Goal: Task Accomplishment & Management: Use online tool/utility

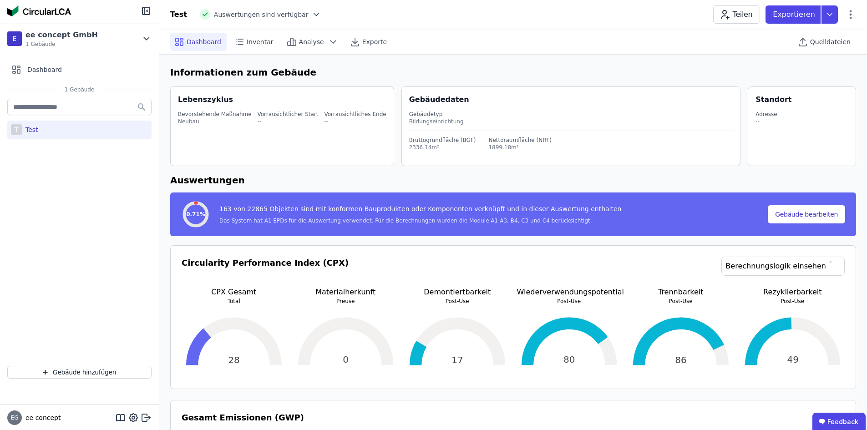
select select "*"
click at [813, 43] on span "Quelldateien" at bounding box center [830, 41] width 40 height 9
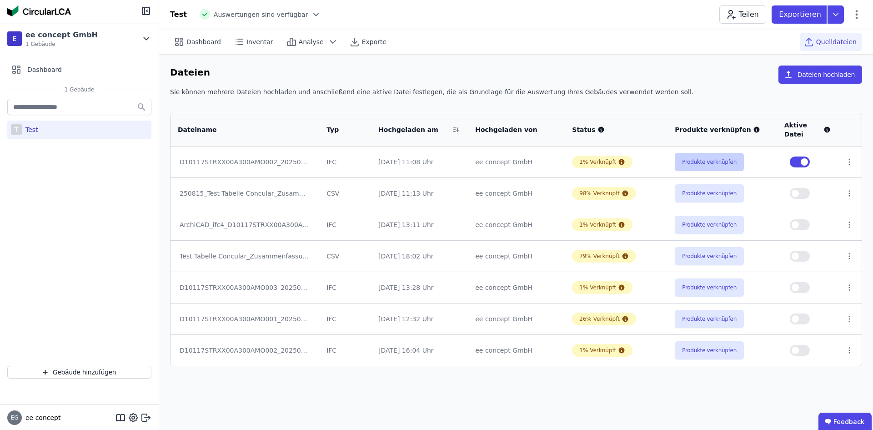
click at [711, 161] on button "Produkte verknüpfen" at bounding box center [709, 162] width 69 height 18
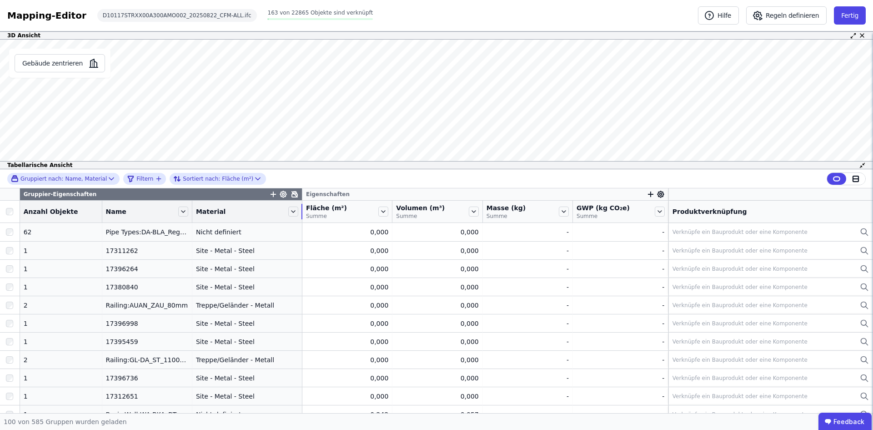
drag, startPoint x: 278, startPoint y: 210, endPoint x: 295, endPoint y: 210, distance: 16.8
click at [295, 210] on tr "Anzahl Objekte Name Material Fläche (m²) Summe Volumen (m³) Summe Masse (kg) Su…" at bounding box center [436, 212] width 873 height 22
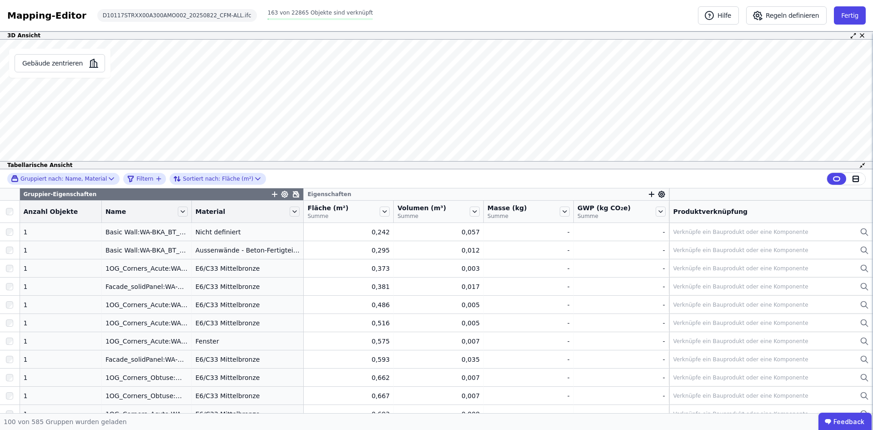
scroll to position [182, 0]
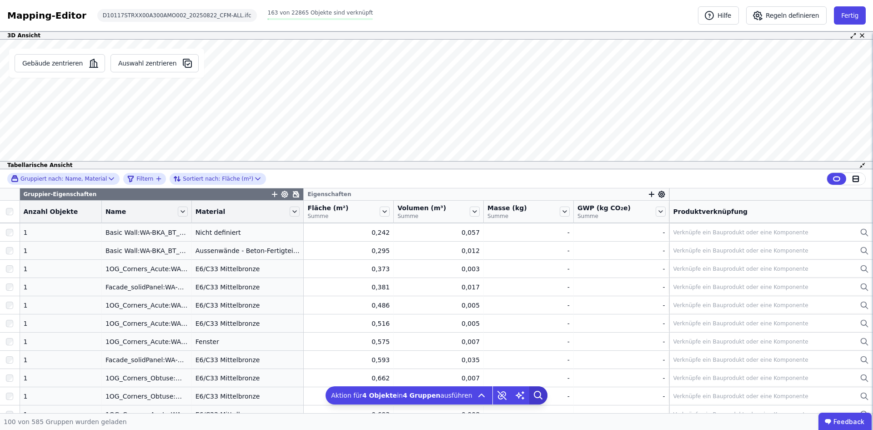
click at [535, 392] on icon at bounding box center [538, 394] width 6 height 6
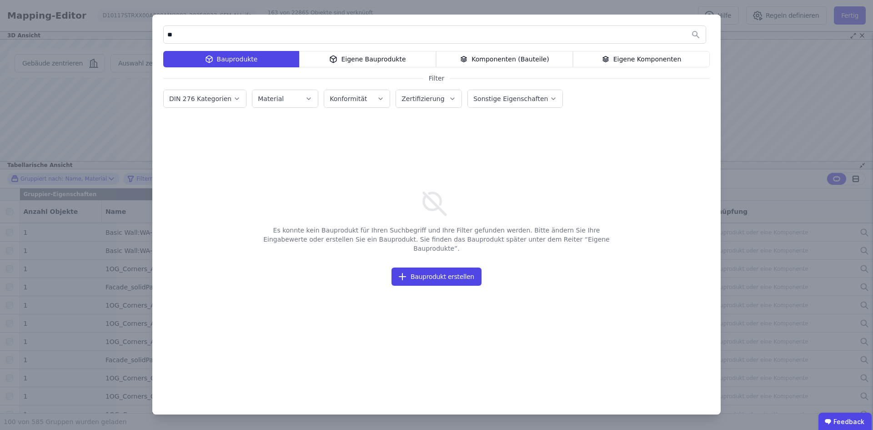
type input "*"
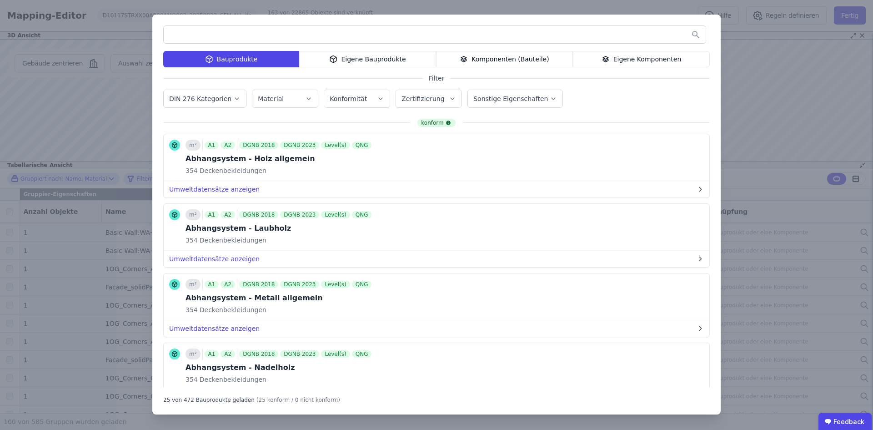
click at [306, 99] on icon "button" at bounding box center [308, 98] width 7 height 9
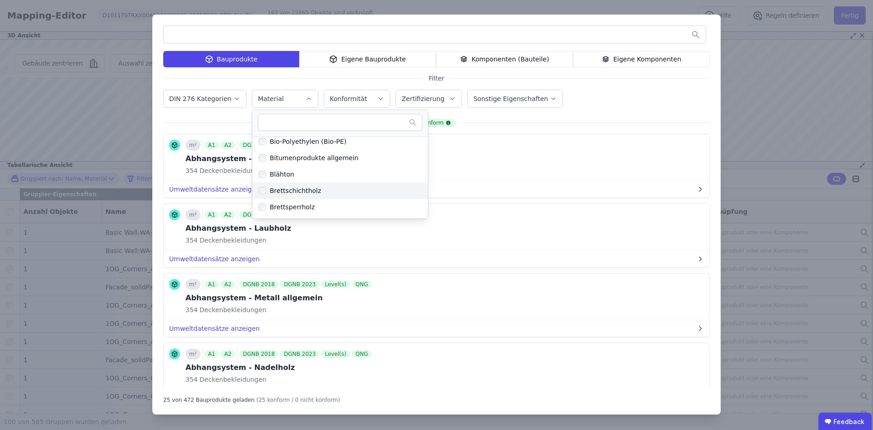
scroll to position [409, 0]
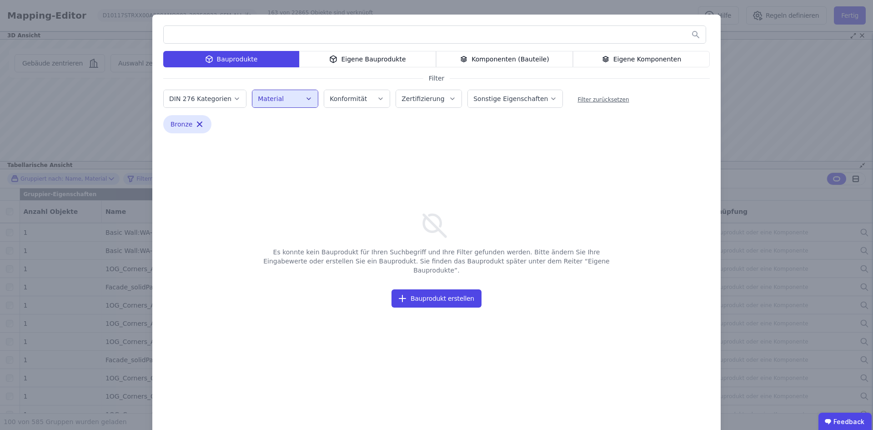
click at [233, 96] on icon "button" at bounding box center [236, 98] width 7 height 9
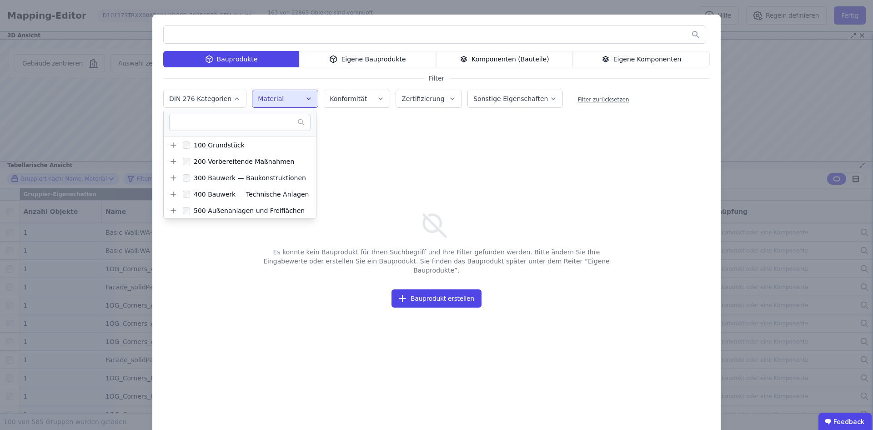
click at [233, 96] on icon "button" at bounding box center [236, 98] width 7 height 9
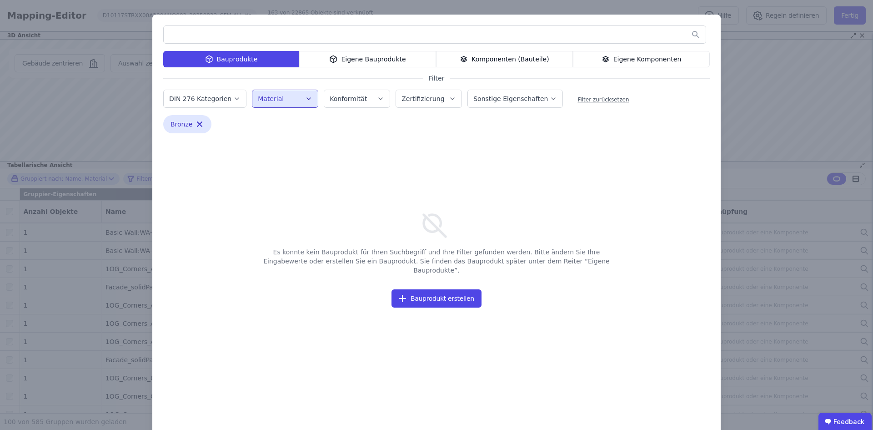
click at [377, 96] on icon "button" at bounding box center [380, 98] width 7 height 9
click at [451, 98] on button "Zertifizierung" at bounding box center [429, 98] width 66 height 17
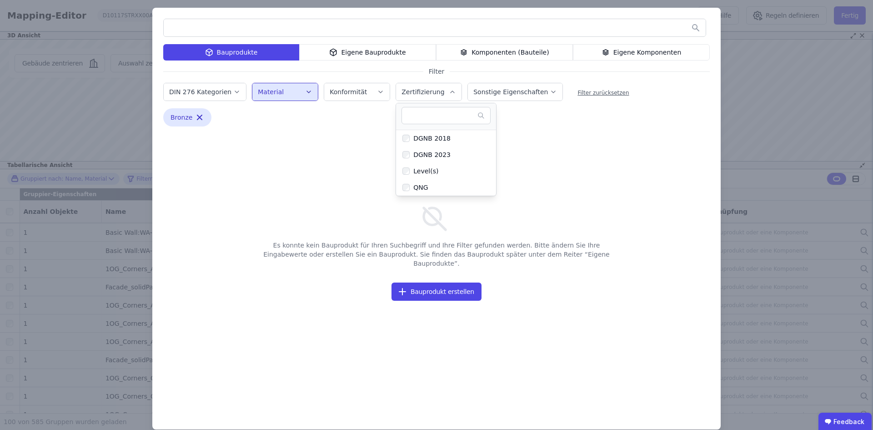
scroll to position [0, 0]
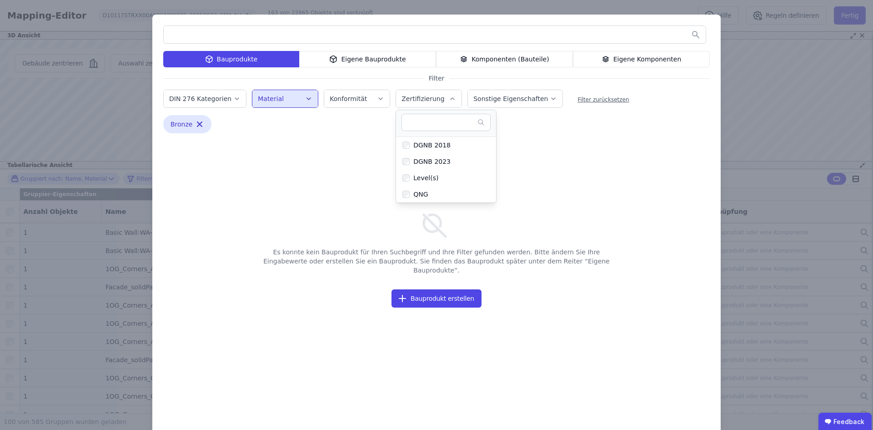
click at [451, 99] on icon "button" at bounding box center [453, 99] width 4 height 2
click at [541, 99] on button "Sonstige Eigenschaften" at bounding box center [515, 98] width 95 height 17
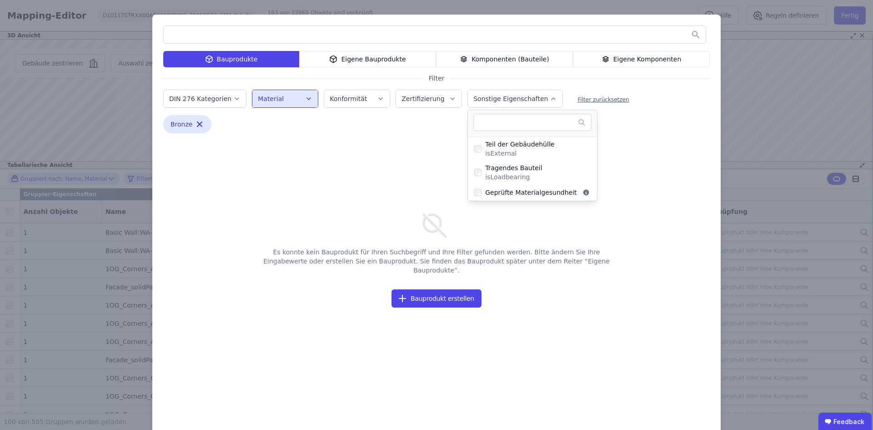
click at [550, 97] on icon "button" at bounding box center [553, 98] width 7 height 9
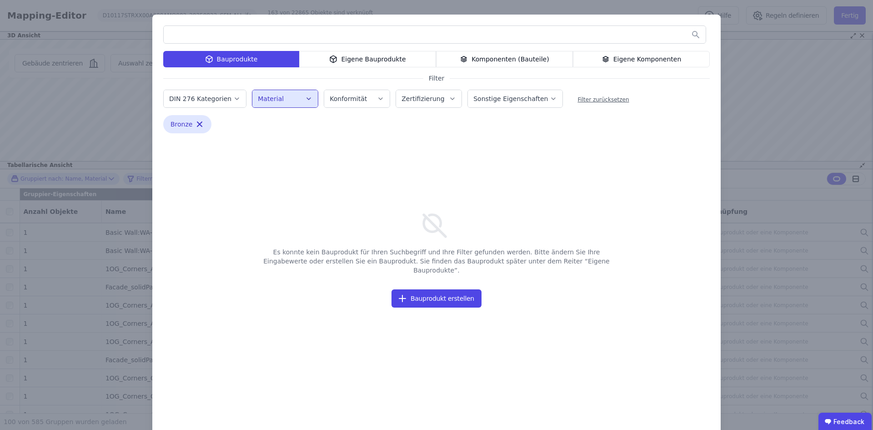
click at [307, 98] on icon "button" at bounding box center [309, 99] width 4 height 2
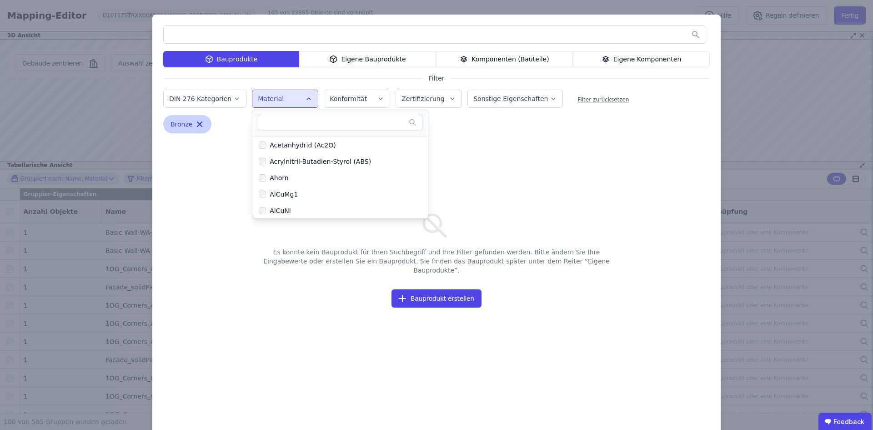
click at [195, 123] on icon "button" at bounding box center [199, 124] width 9 height 9
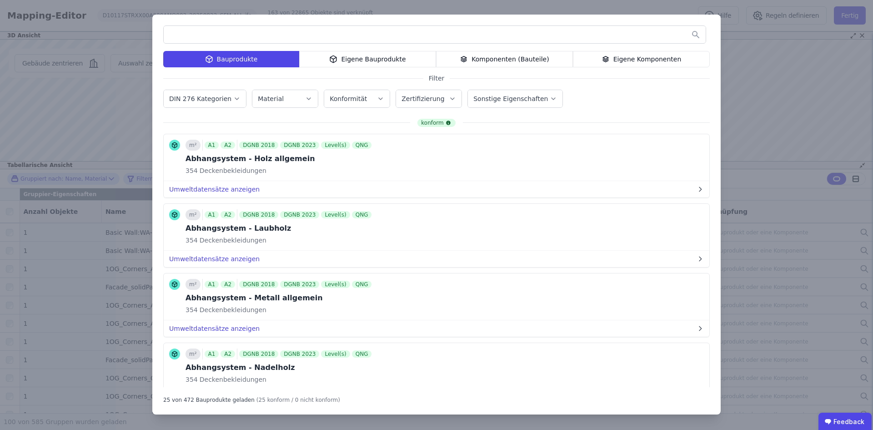
click at [274, 31] on input "text" at bounding box center [435, 34] width 542 height 16
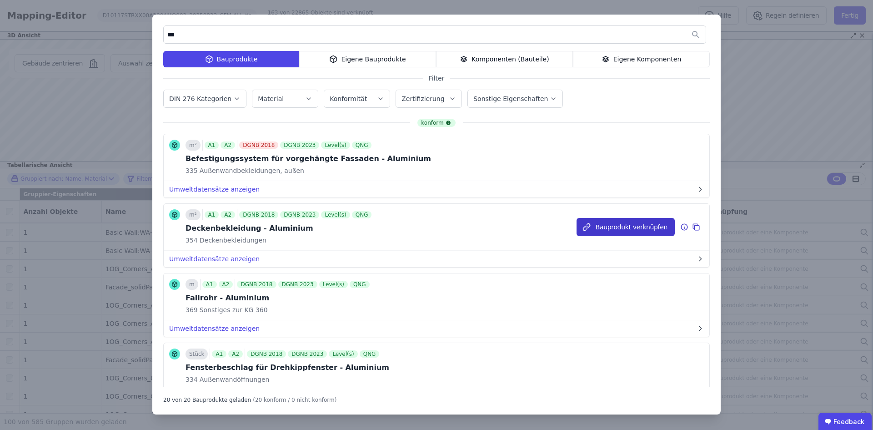
type input "***"
click at [633, 225] on button "Bauprodukt verknüpfen" at bounding box center [626, 227] width 98 height 18
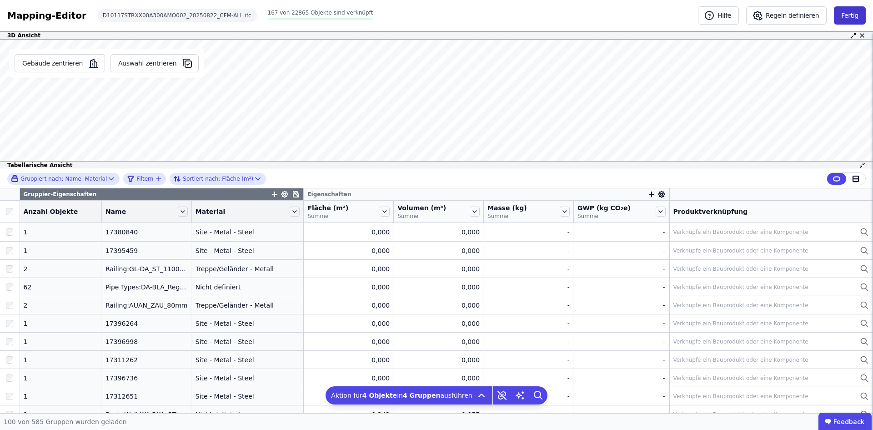
click at [853, 7] on button "Fertig" at bounding box center [850, 15] width 32 height 18
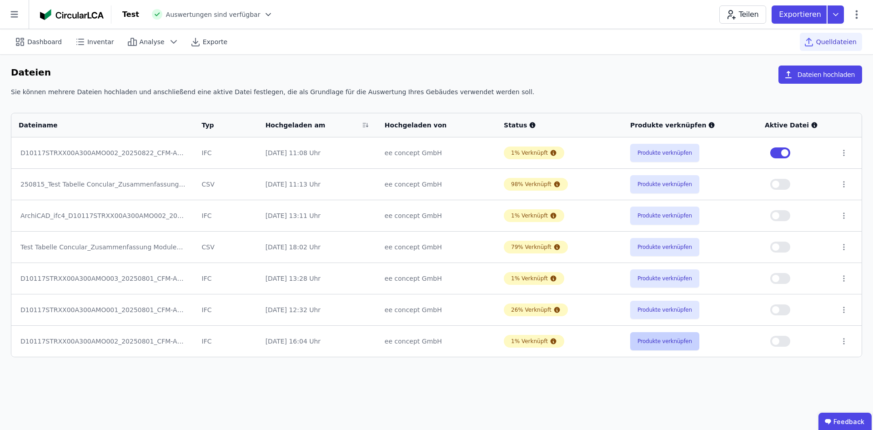
click at [672, 345] on button "Produkte verknüpfen" at bounding box center [665, 341] width 69 height 18
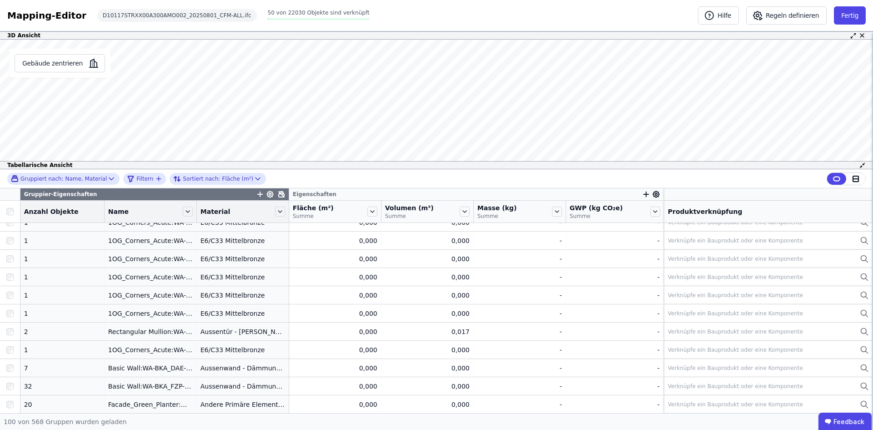
scroll to position [136, 0]
click at [642, 193] on icon "button" at bounding box center [646, 194] width 8 height 8
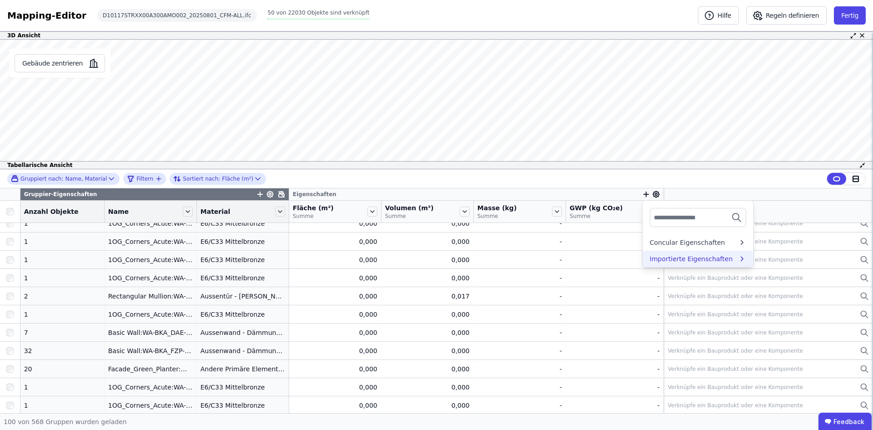
click at [712, 256] on div "Importierte Eigenschaften" at bounding box center [691, 258] width 83 height 9
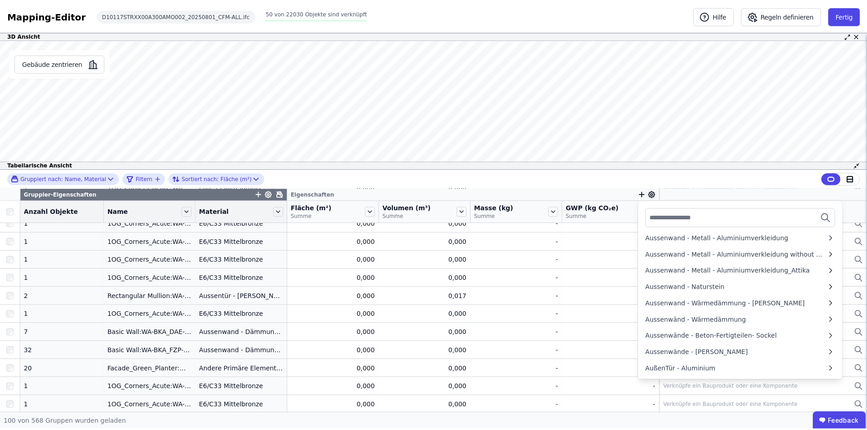
scroll to position [0, 0]
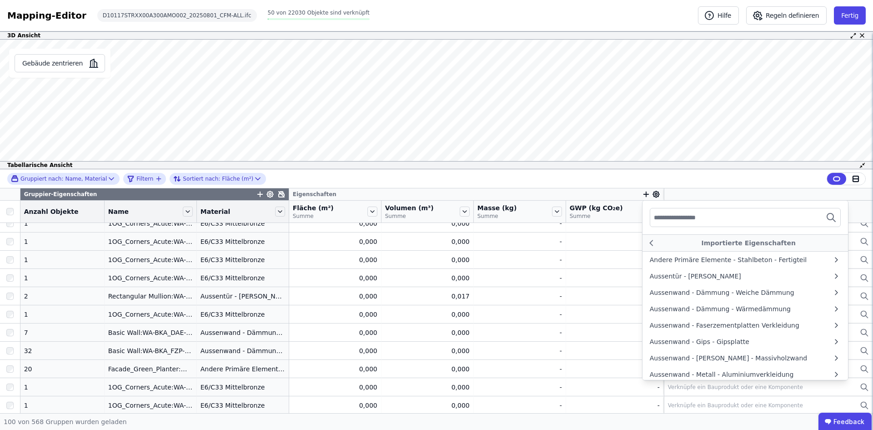
click at [686, 192] on div "Gruppiert nach: Name, Material Filtern Sortiert nach: Fläche (m²) Gruppier-Eige…" at bounding box center [436, 291] width 873 height 244
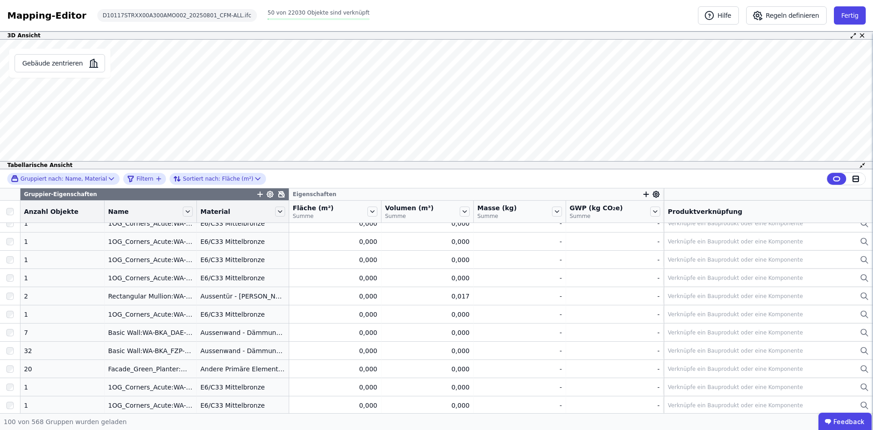
click at [652, 195] on icon at bounding box center [656, 194] width 8 height 8
click at [697, 288] on span "Eigenschaft hinzufügen" at bounding box center [702, 288] width 75 height 9
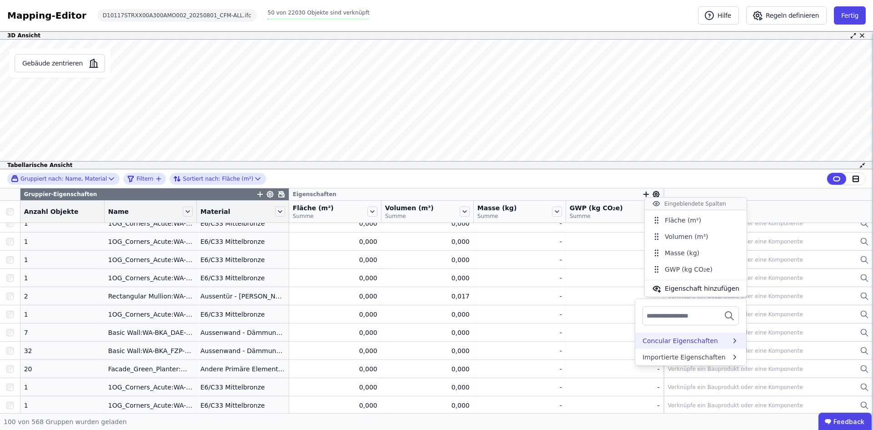
click at [691, 338] on div "Concular Eigenschaften" at bounding box center [681, 340] width 76 height 9
click at [676, 375] on div "Objekt (Import)" at bounding box center [667, 374] width 49 height 9
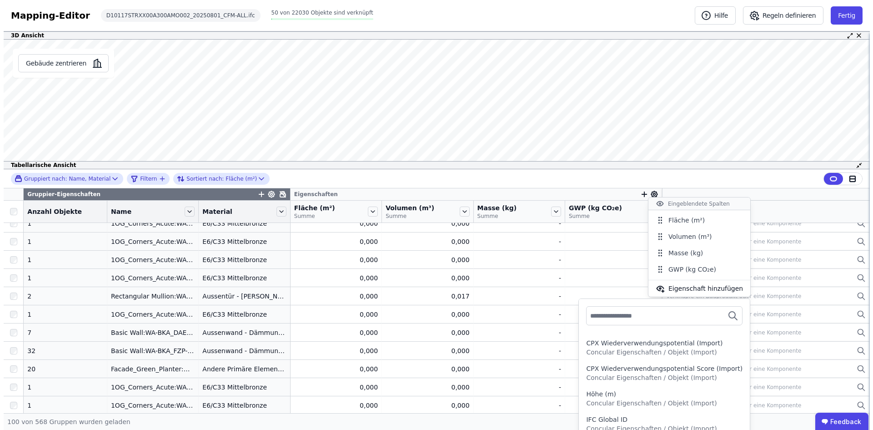
scroll to position [254, 0]
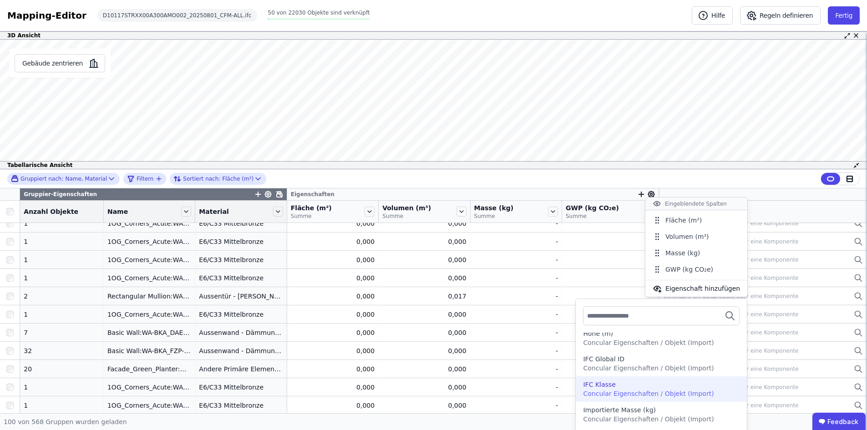
click at [634, 391] on span "Concular Eigenschaften / Objekt (Import)" at bounding box center [648, 393] width 131 height 7
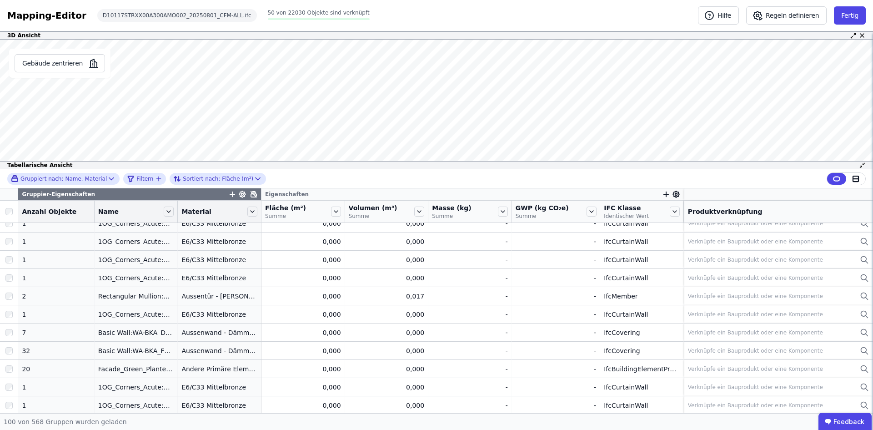
scroll to position [0, 0]
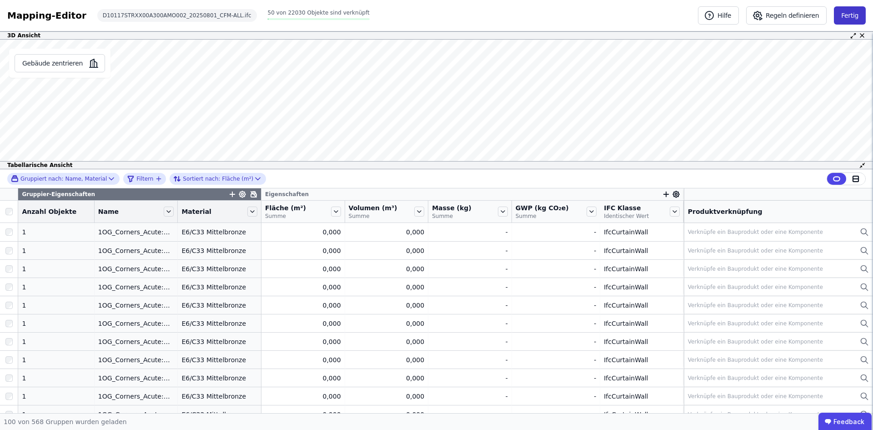
click at [855, 14] on button "Fertig" at bounding box center [850, 15] width 32 height 18
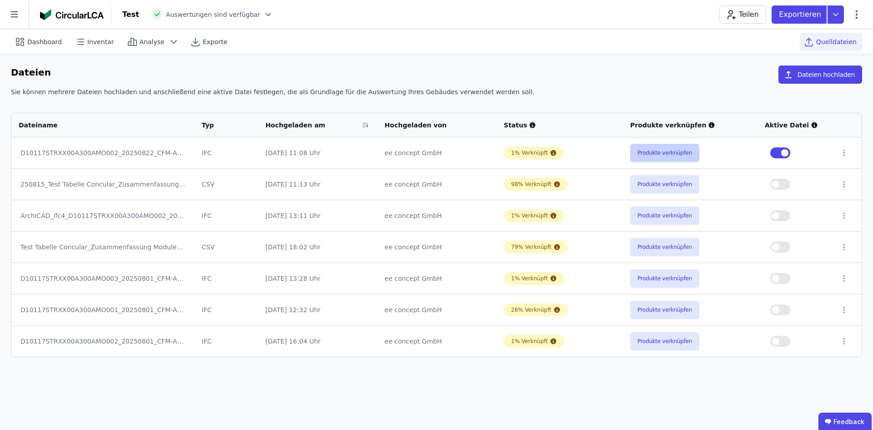
click at [676, 155] on button "Produkte verknüpfen" at bounding box center [665, 153] width 69 height 18
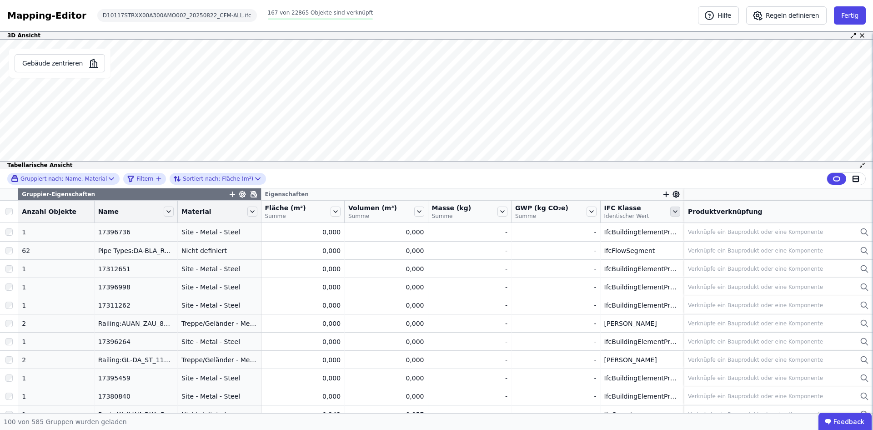
click at [674, 212] on icon at bounding box center [676, 212] width 4 height 2
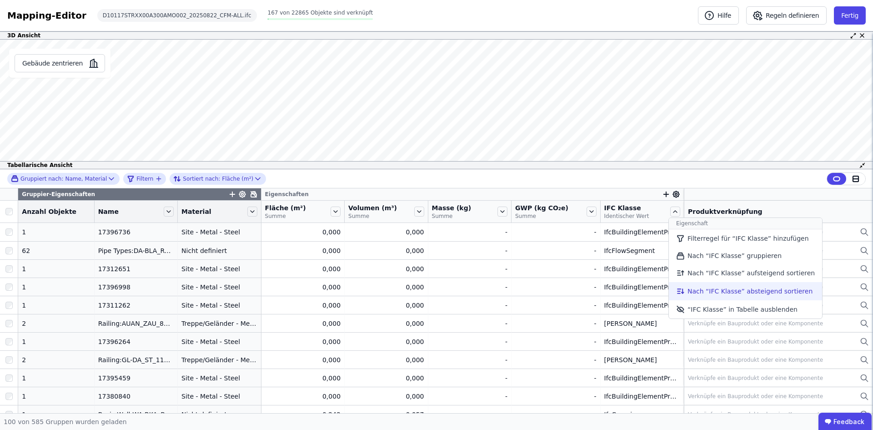
click at [731, 294] on li "Nach “IFC Klasse” absteigend sortieren" at bounding box center [745, 291] width 153 height 18
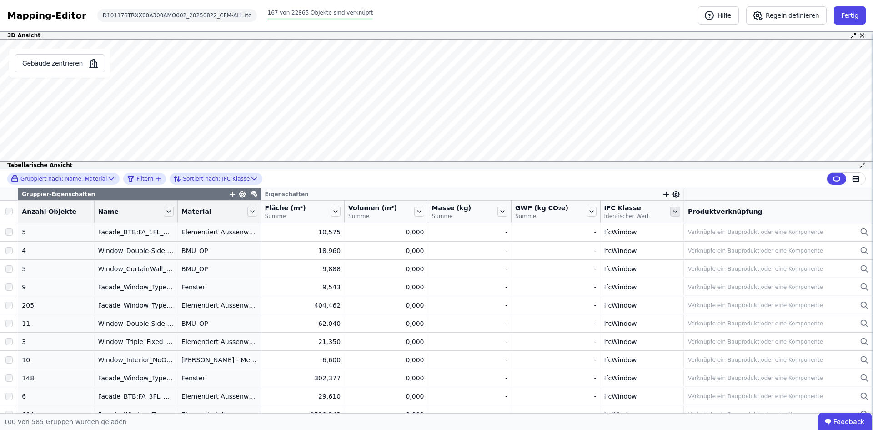
click at [671, 214] on icon at bounding box center [676, 212] width 10 height 10
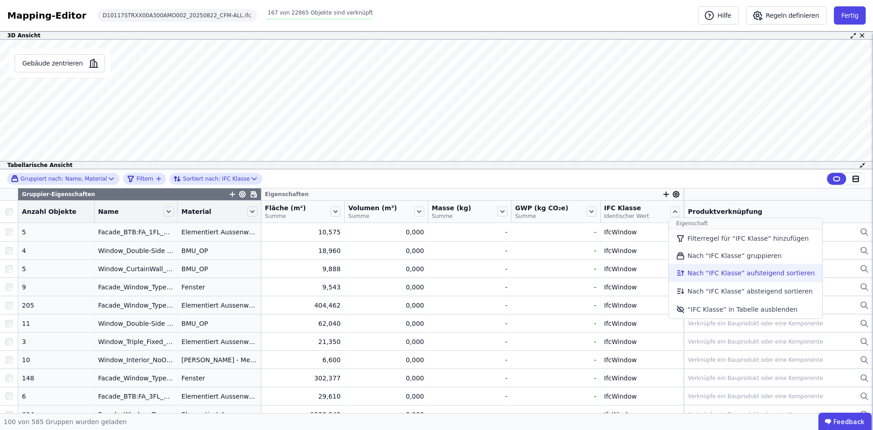
click at [709, 273] on li "Nach “IFC Klasse” aufsteigend sortieren" at bounding box center [745, 273] width 153 height 18
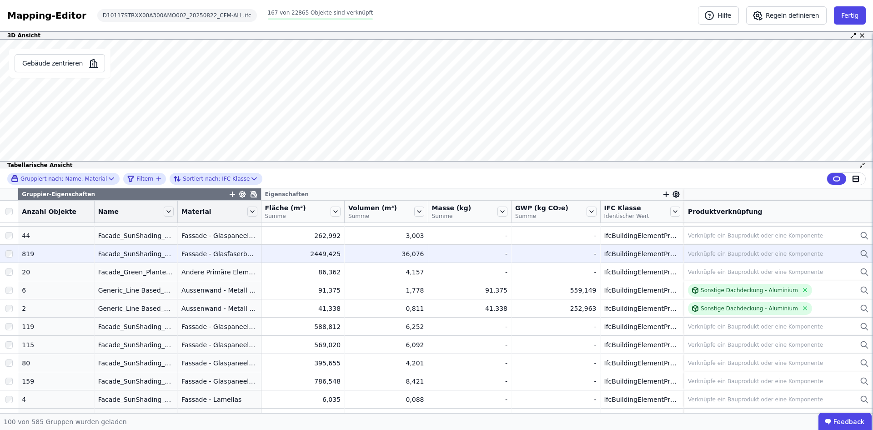
scroll to position [455, 0]
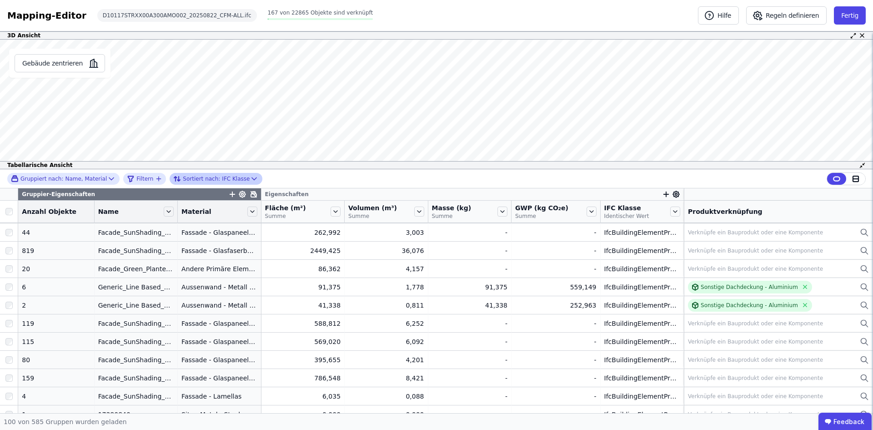
click at [250, 178] on icon at bounding box center [254, 178] width 9 height 9
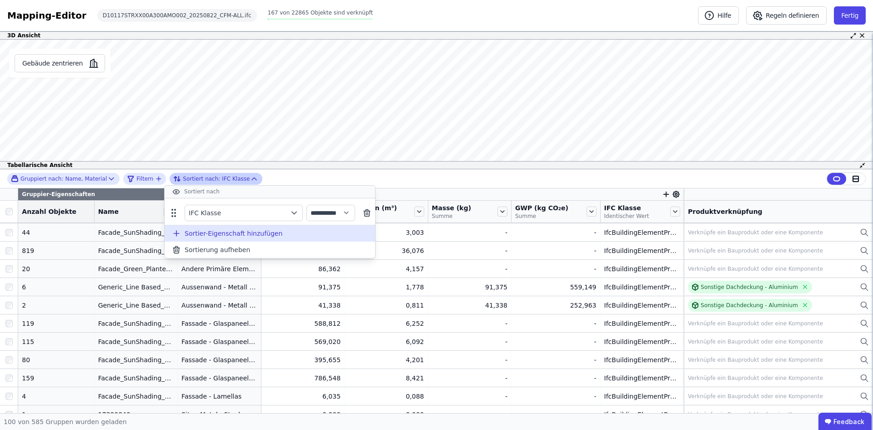
click at [242, 234] on span "Sortier-Eigenschaft hinzufügen" at bounding box center [234, 233] width 98 height 9
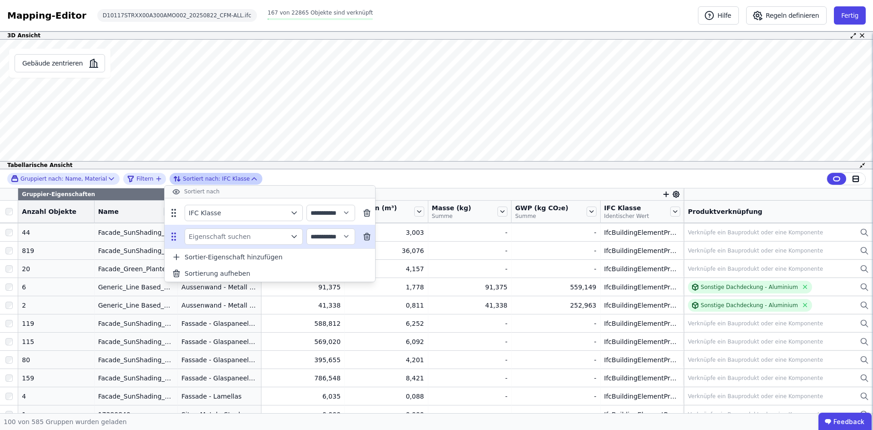
click at [296, 239] on icon "button" at bounding box center [294, 236] width 9 height 9
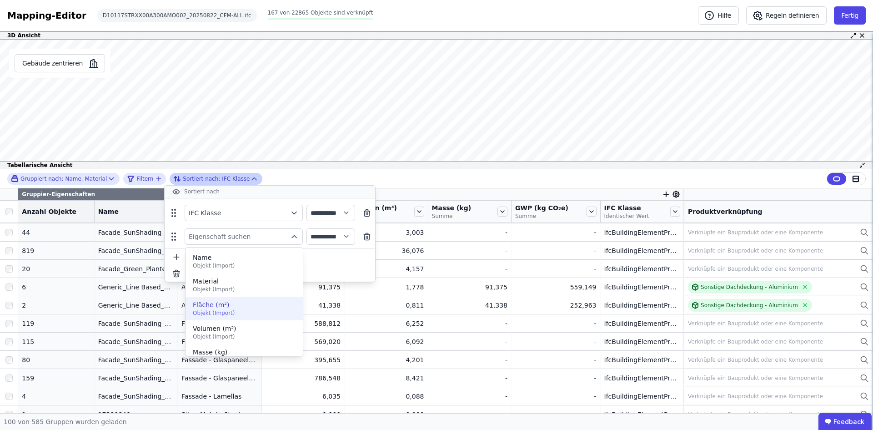
click at [273, 310] on span "Objekt (Import)" at bounding box center [244, 312] width 103 height 7
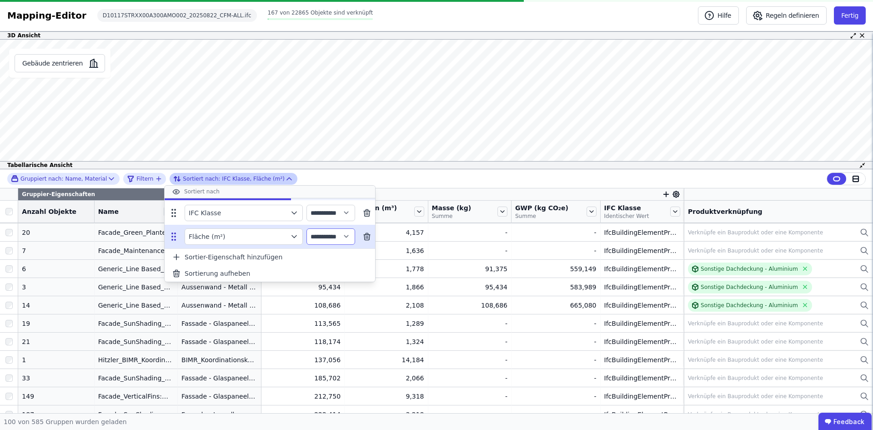
click at [354, 237] on select "**********" at bounding box center [331, 236] width 49 height 16
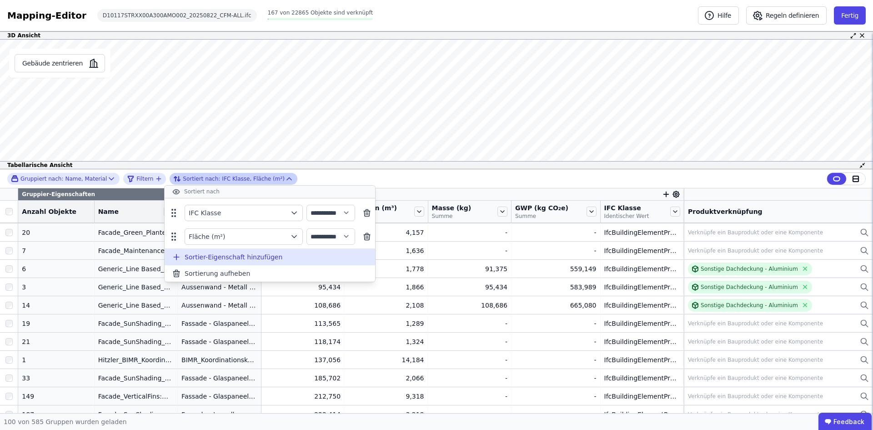
click at [368, 259] on div "Sortier-Eigenschaft hinzufügen" at bounding box center [270, 257] width 211 height 16
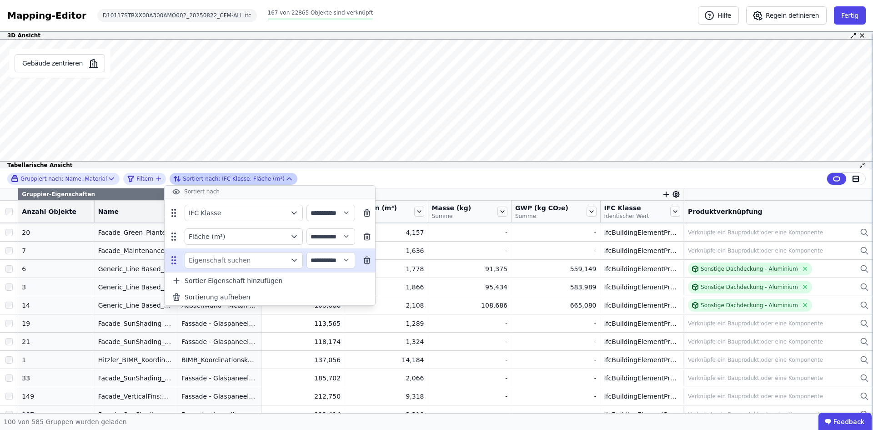
click at [372, 257] on icon at bounding box center [367, 260] width 9 height 9
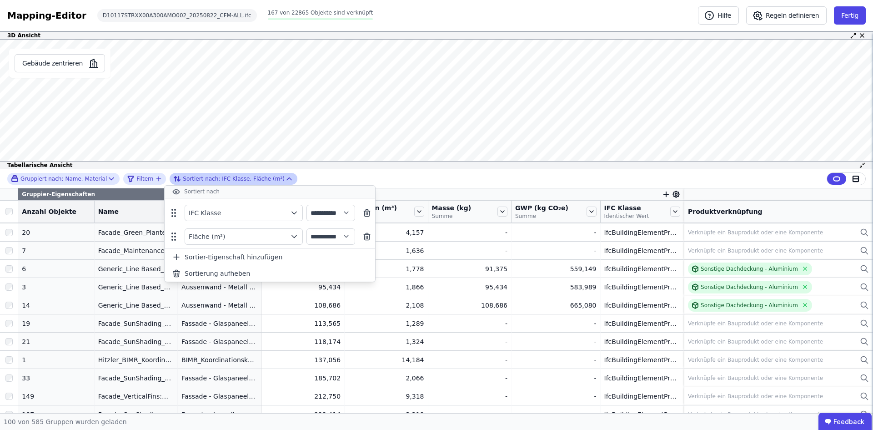
click at [481, 181] on div "**********" at bounding box center [436, 178] width 873 height 19
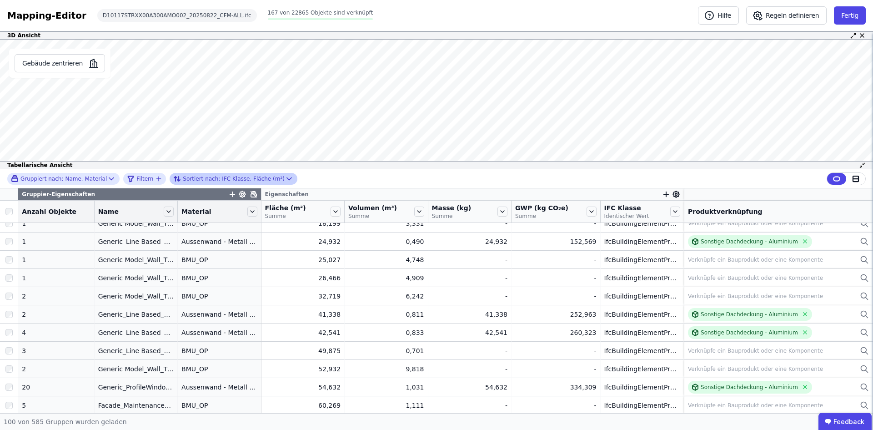
scroll to position [0, 0]
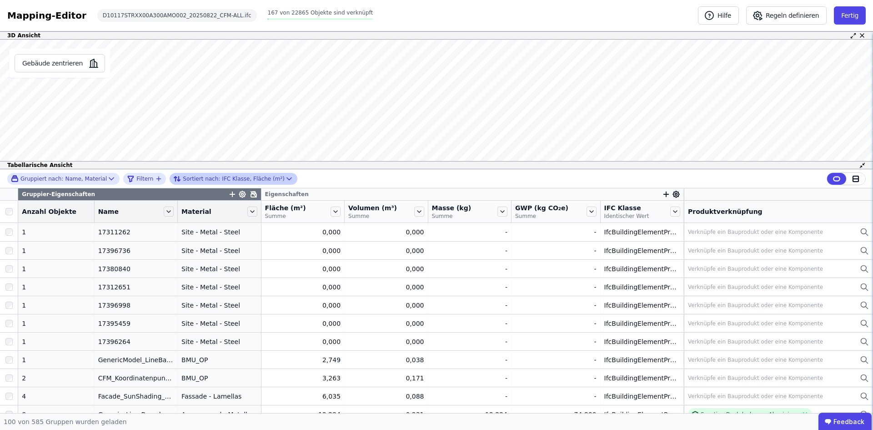
click at [287, 179] on icon at bounding box center [289, 178] width 5 height 2
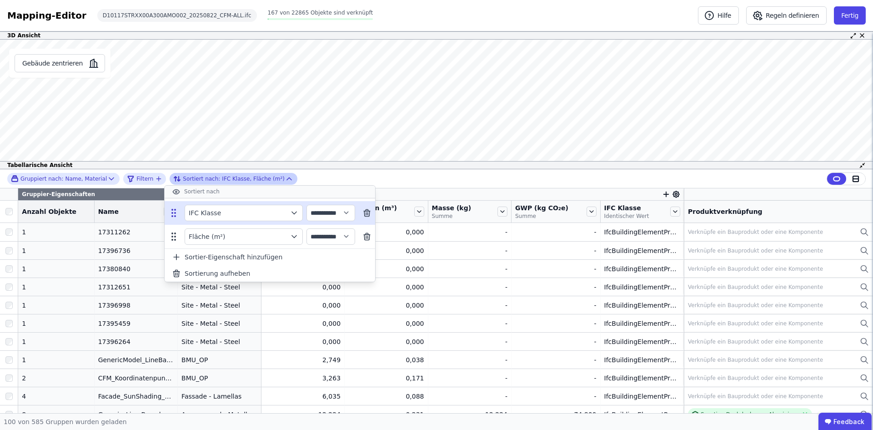
click at [370, 214] on icon at bounding box center [366, 213] width 5 height 5
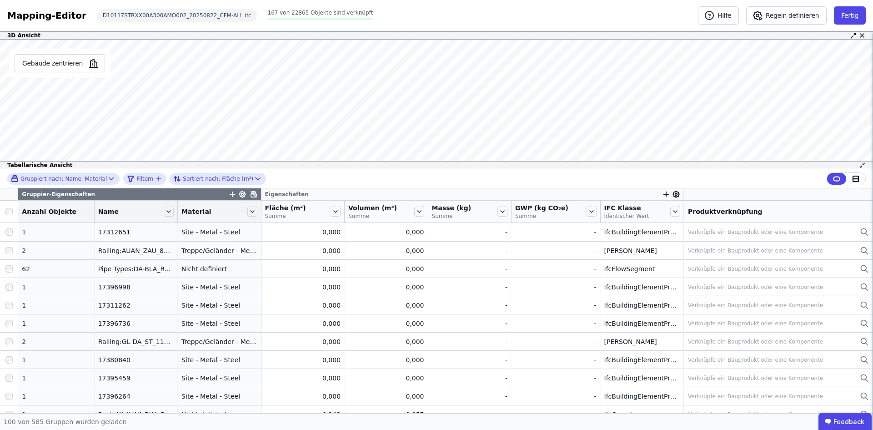
click at [401, 178] on div "Gruppiert nach: Name, Material Filtern Sortiert nach: Fläche (m²)" at bounding box center [436, 178] width 873 height 19
click at [671, 214] on icon at bounding box center [676, 212] width 10 height 10
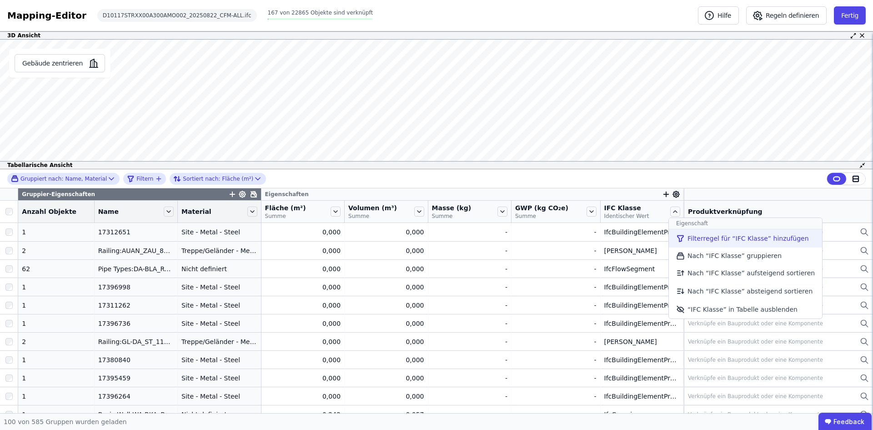
click at [696, 241] on li "Filterregel für “IFC Klasse” hinzufügen" at bounding box center [745, 238] width 153 height 18
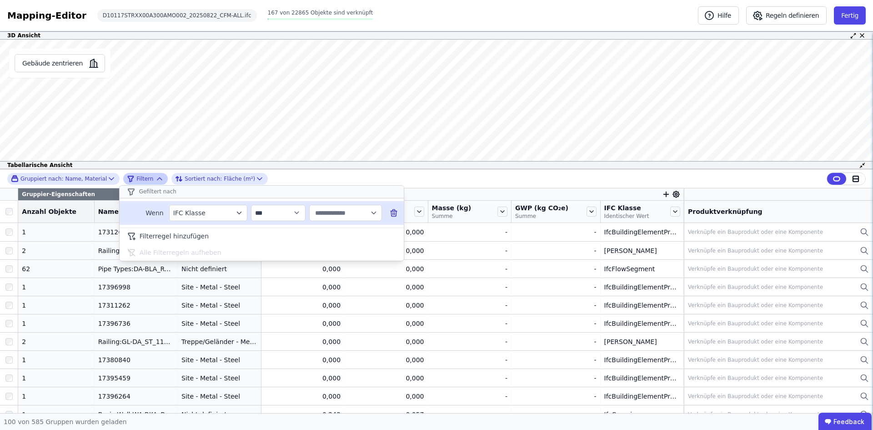
click at [330, 211] on input "text" at bounding box center [341, 213] width 56 height 16
type input "****"
click at [370, 232] on div "4" at bounding box center [377, 232] width 15 height 9
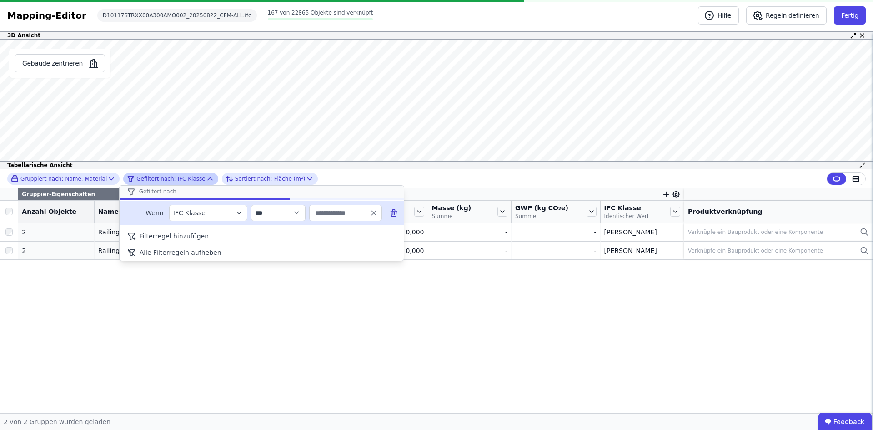
type input "**********"
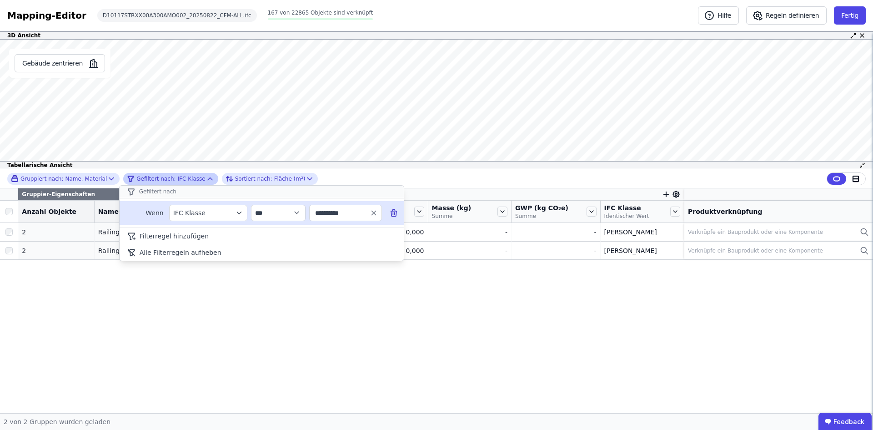
click at [394, 214] on icon at bounding box center [393, 212] width 9 height 9
